Goal: Navigation & Orientation: Find specific page/section

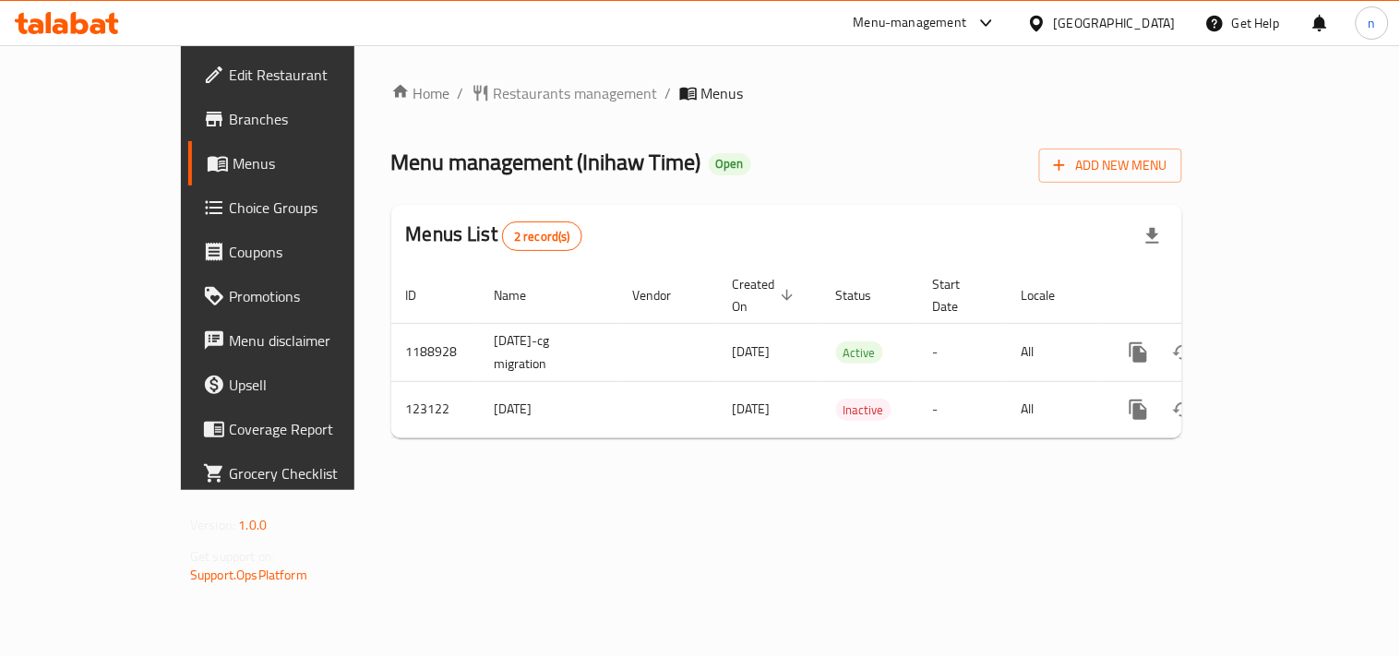
click at [1047, 20] on icon at bounding box center [1036, 23] width 19 height 19
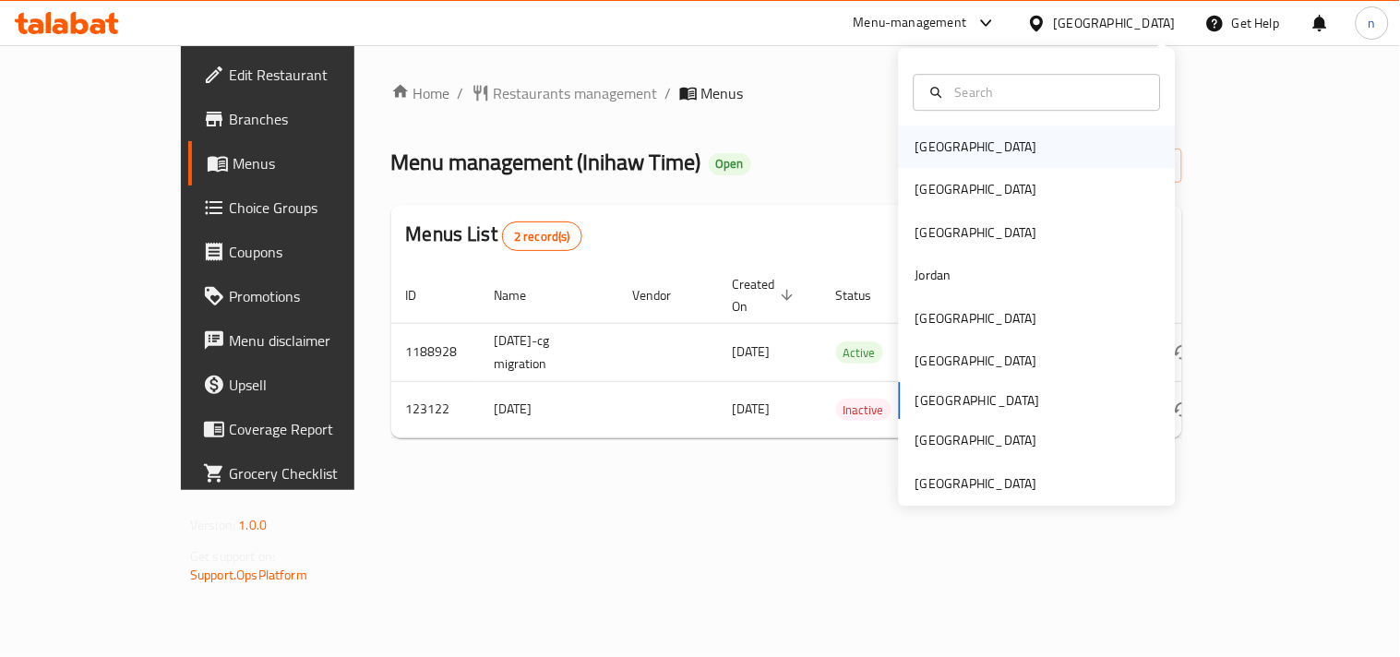
click at [916, 148] on div "[GEOGRAPHIC_DATA]" at bounding box center [977, 147] width 122 height 20
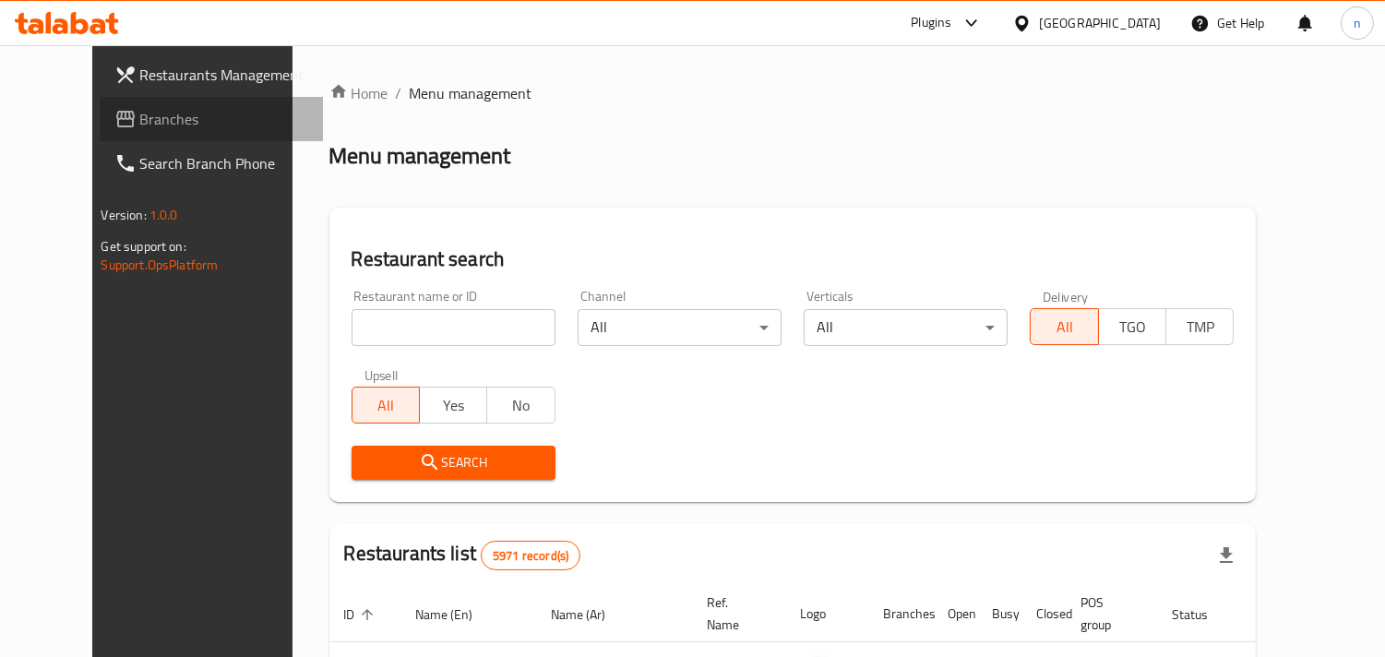
click at [114, 122] on icon at bounding box center [125, 119] width 22 height 22
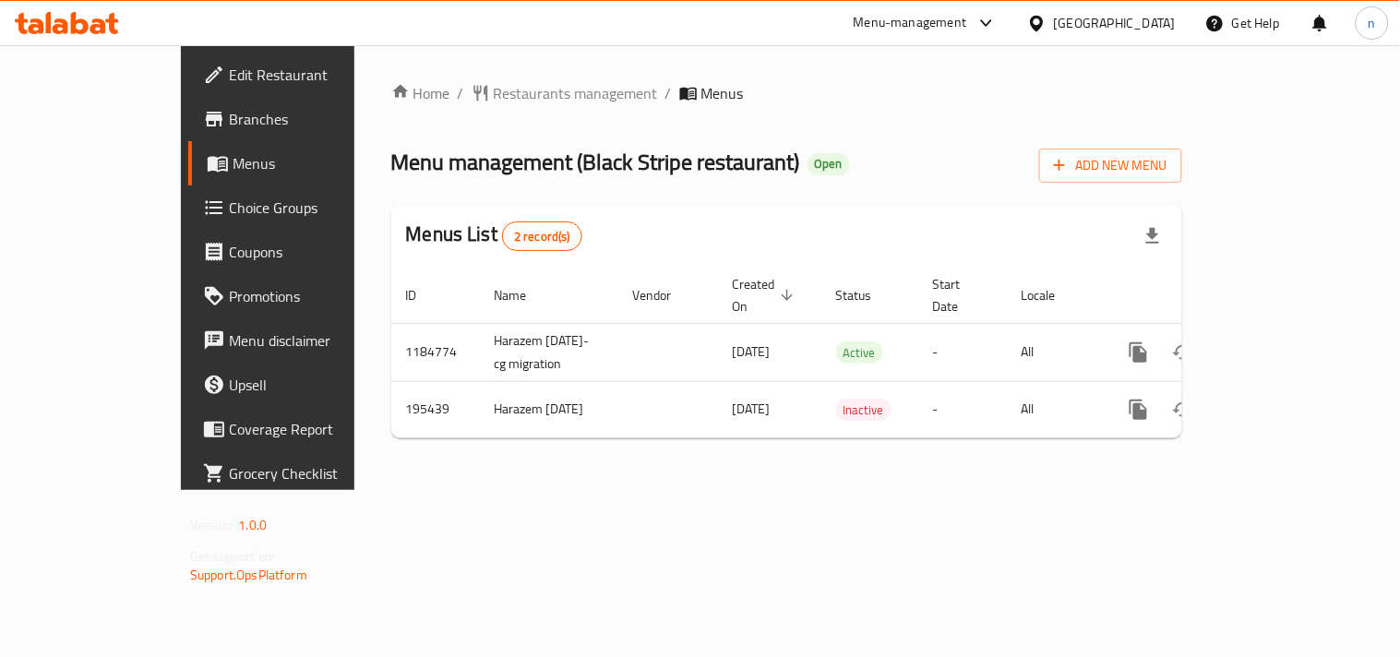
click at [1047, 21] on icon at bounding box center [1036, 23] width 19 height 19
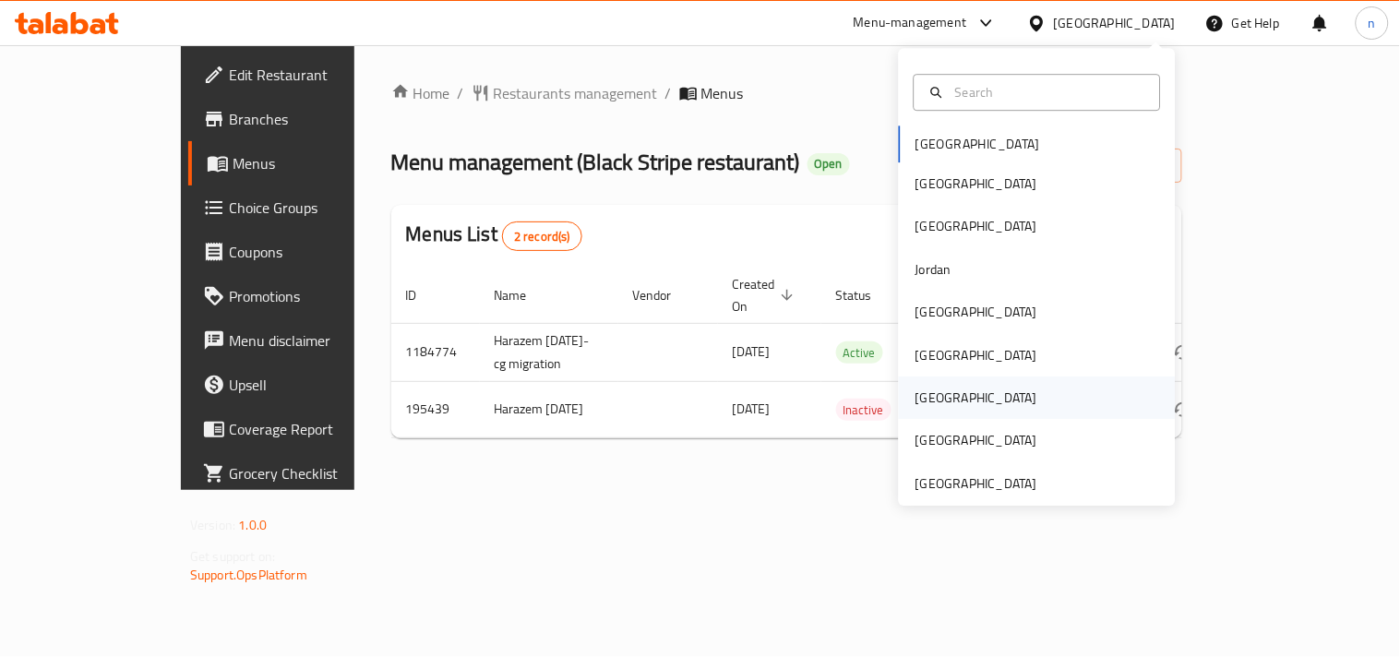
click at [916, 392] on div "[GEOGRAPHIC_DATA]" at bounding box center [977, 398] width 122 height 20
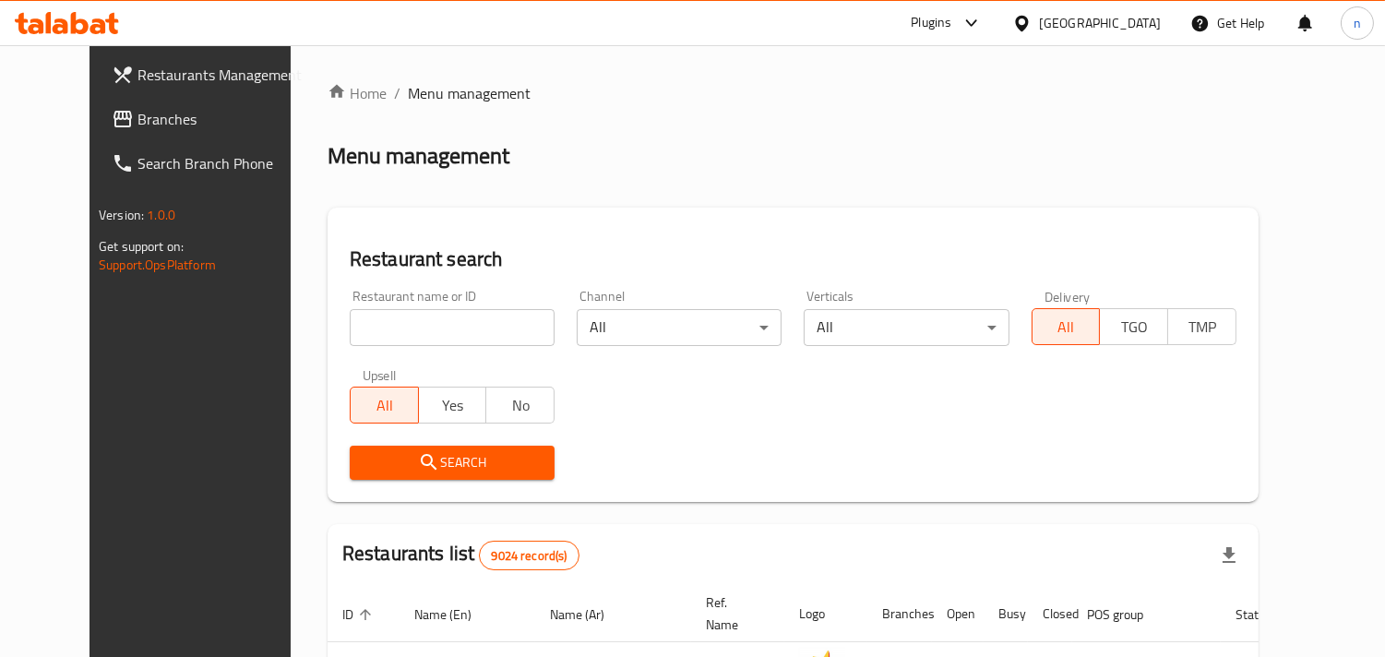
click at [138, 127] on span "Branches" at bounding box center [222, 119] width 169 height 22
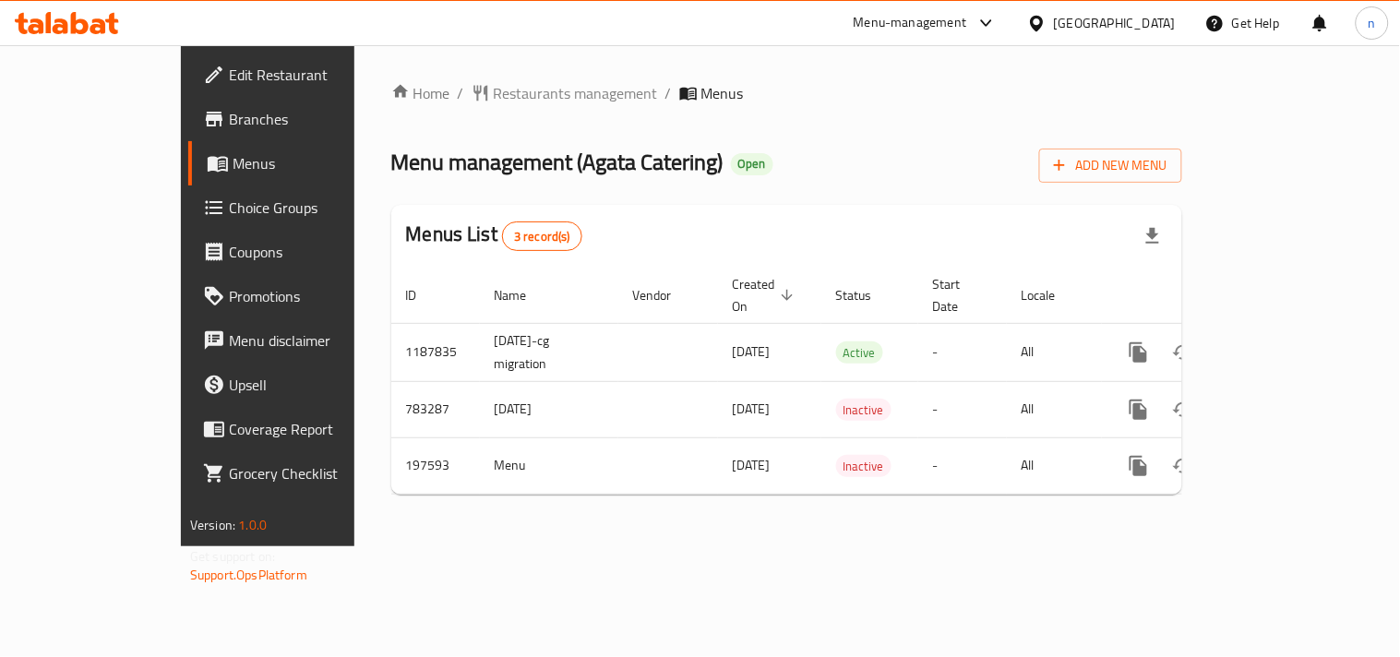
click at [1043, 21] on icon at bounding box center [1036, 23] width 13 height 16
click at [998, 26] on icon at bounding box center [987, 23] width 22 height 22
click at [891, 204] on div "Restaurant-Management" at bounding box center [900, 204] width 145 height 20
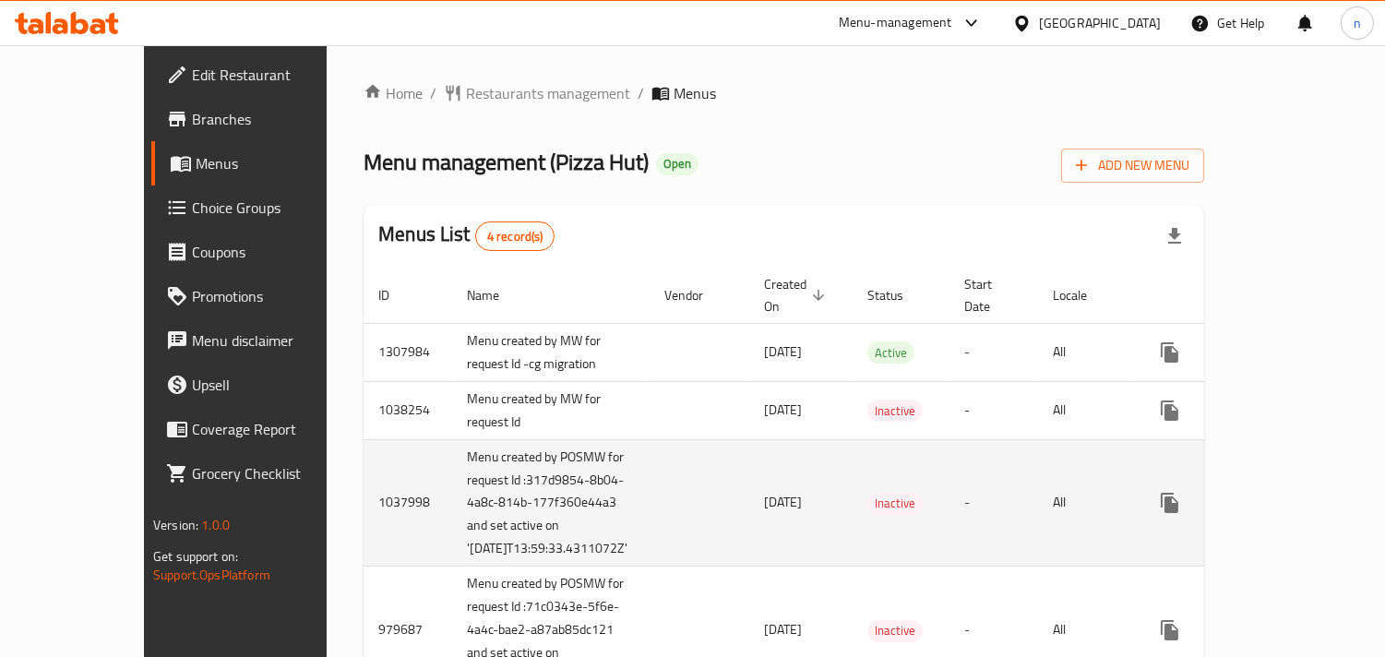
scroll to position [102, 0]
